Goal: Check status: Check status

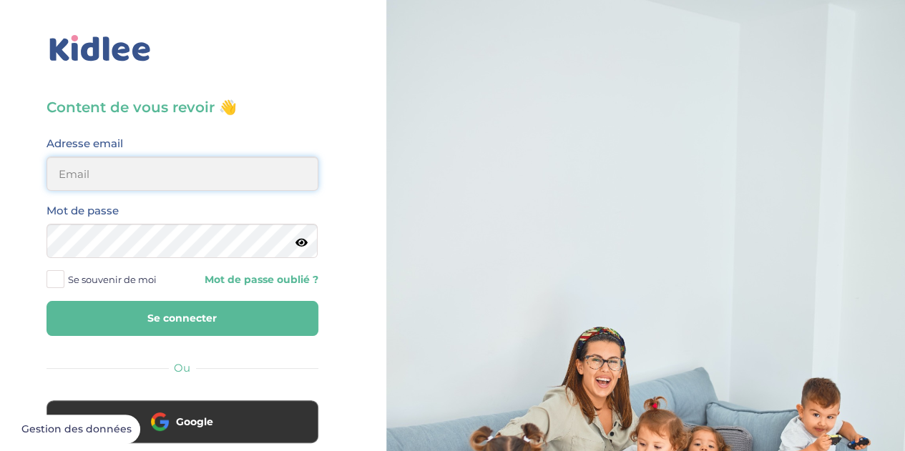
type input "alexiadesuarez@yahoo.com"
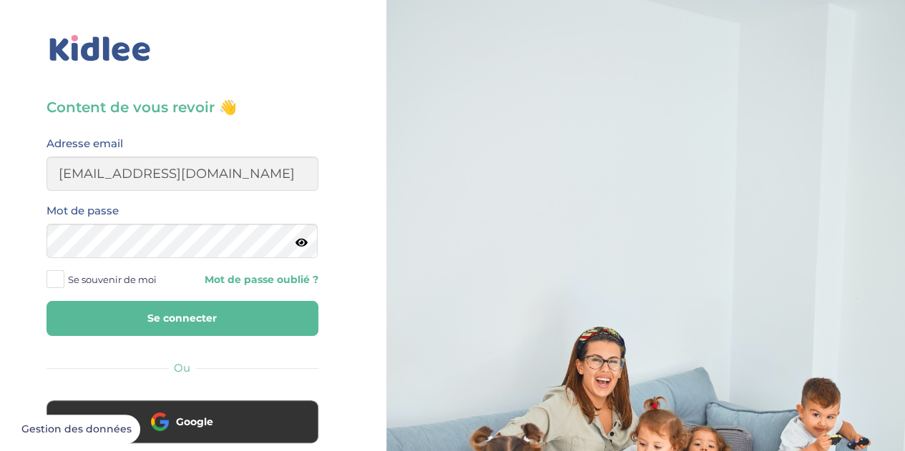
click at [145, 311] on button "Se connecter" at bounding box center [183, 318] width 272 height 35
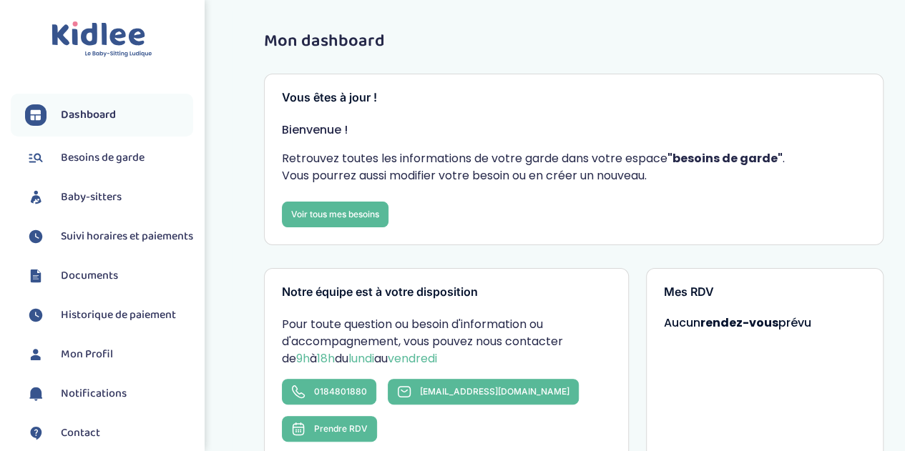
click at [99, 324] on span "Historique de paiement" at bounding box center [118, 315] width 115 height 17
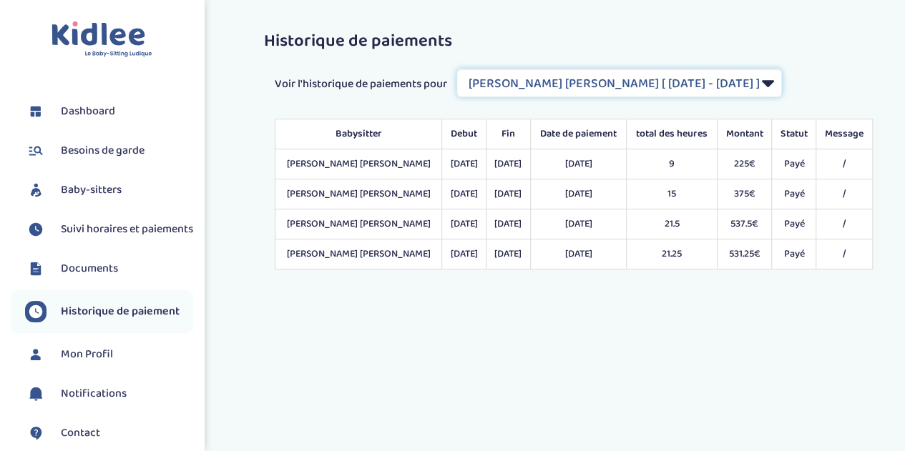
click at [770, 81] on select "Filtrer par Contrat Correa Sanchez Nathalia [ 2025-04-01 - 2025-07-31 ] Correa …" at bounding box center [619, 83] width 326 height 29
click at [458, 69] on select "Filtrer par Contrat Correa Sanchez Nathalia [ 2025-04-01 - 2025-07-31 ] Correa …" at bounding box center [619, 83] width 326 height 29
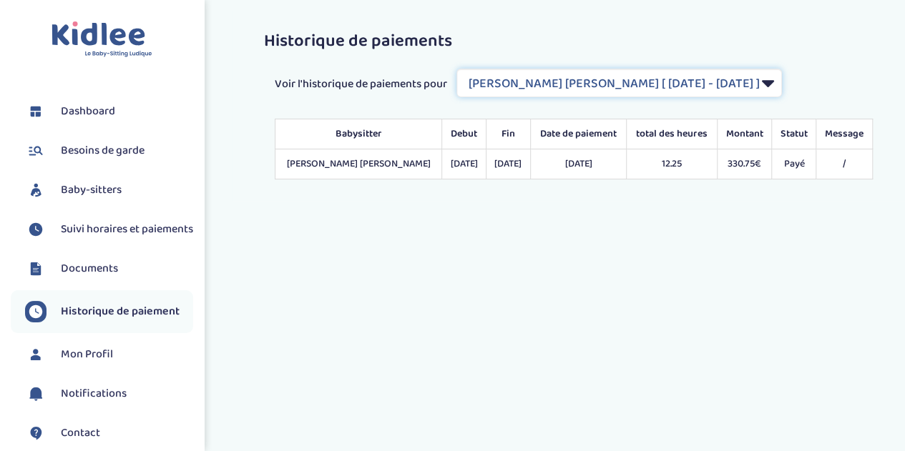
click at [772, 84] on select "Filtrer par Contrat Correa Sanchez Nathalia [ 2025-04-01 - 2025-07-31 ] Correa …" at bounding box center [619, 83] width 326 height 29
select select "2195"
click at [458, 69] on select "Filtrer par Contrat Correa Sanchez Nathalia [ 2025-04-01 - 2025-07-31 ] Correa …" at bounding box center [619, 83] width 326 height 29
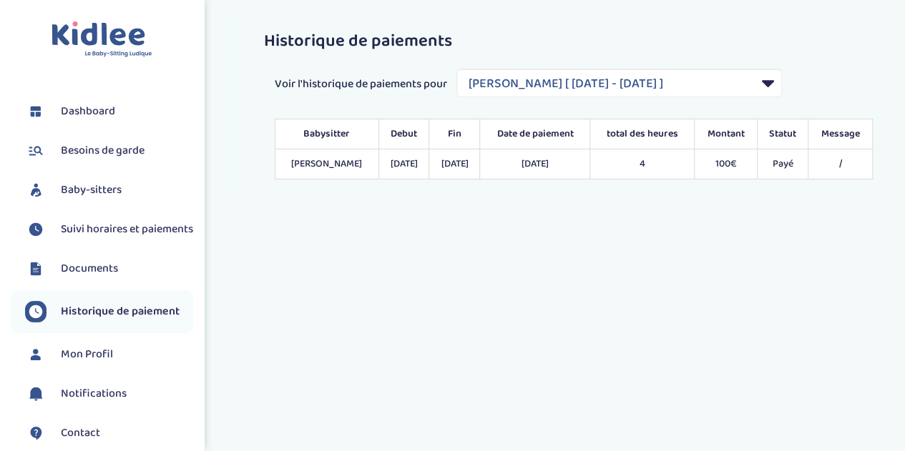
click at [97, 238] on span "Suivi horaires et paiements" at bounding box center [127, 229] width 132 height 17
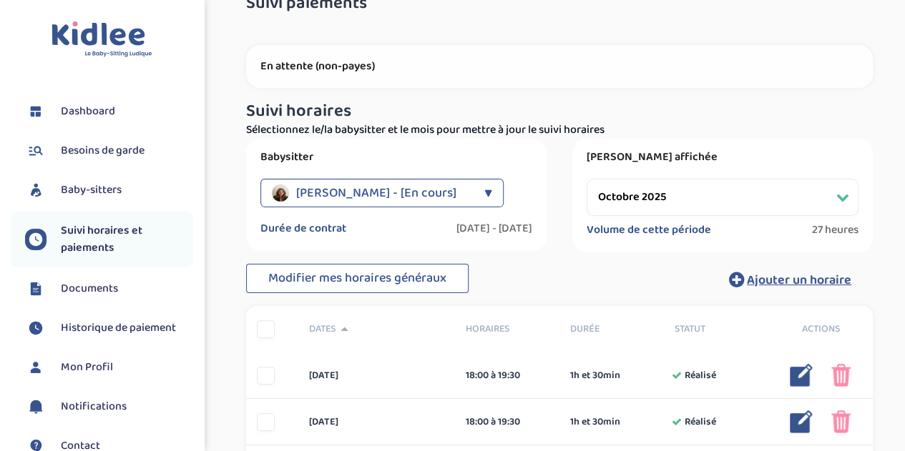
scroll to position [39, 0]
click at [489, 197] on div "▼" at bounding box center [488, 192] width 8 height 29
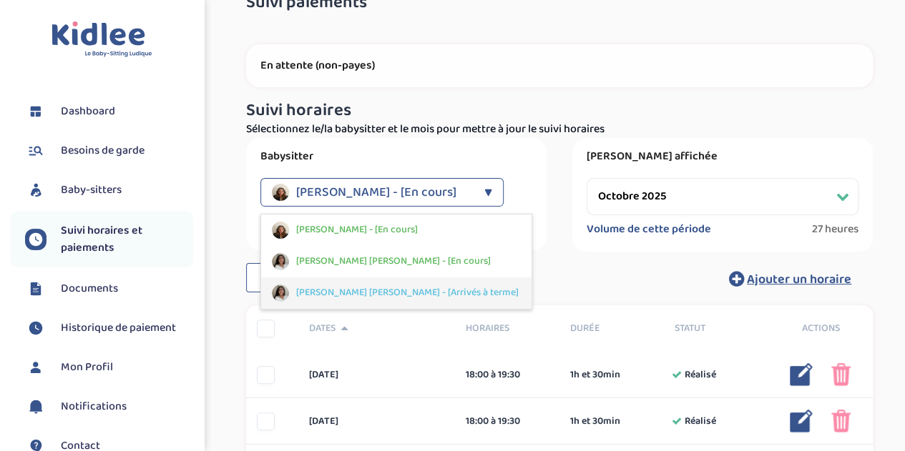
click at [434, 291] on span "Correa Sanchez Nathalia - [Arrivés à terme]" at bounding box center [407, 292] width 223 height 15
select select "avril 2025"
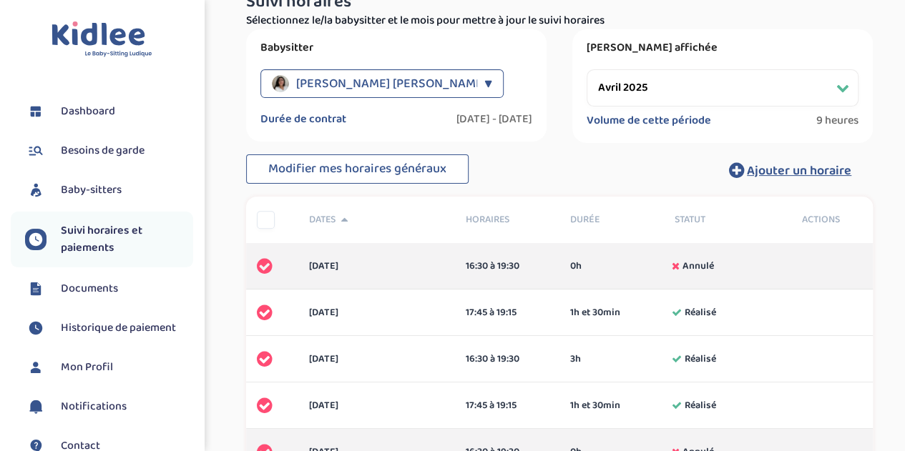
scroll to position [147, 0]
click at [122, 293] on link "Documents" at bounding box center [109, 288] width 168 height 21
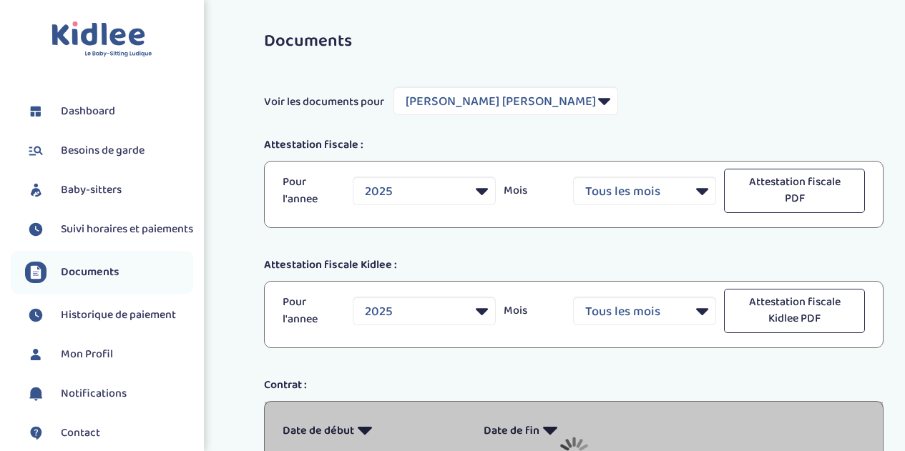
select select "40701"
select select "2025"
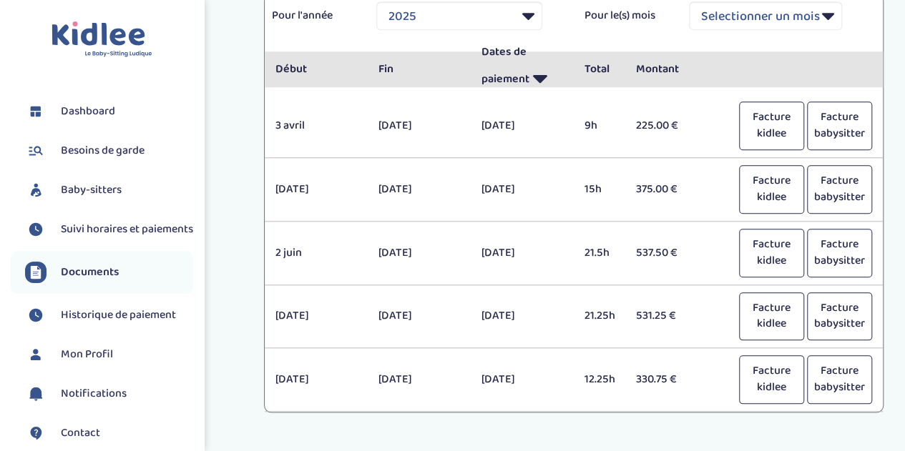
scroll to position [610, 0]
